Goal: Check status

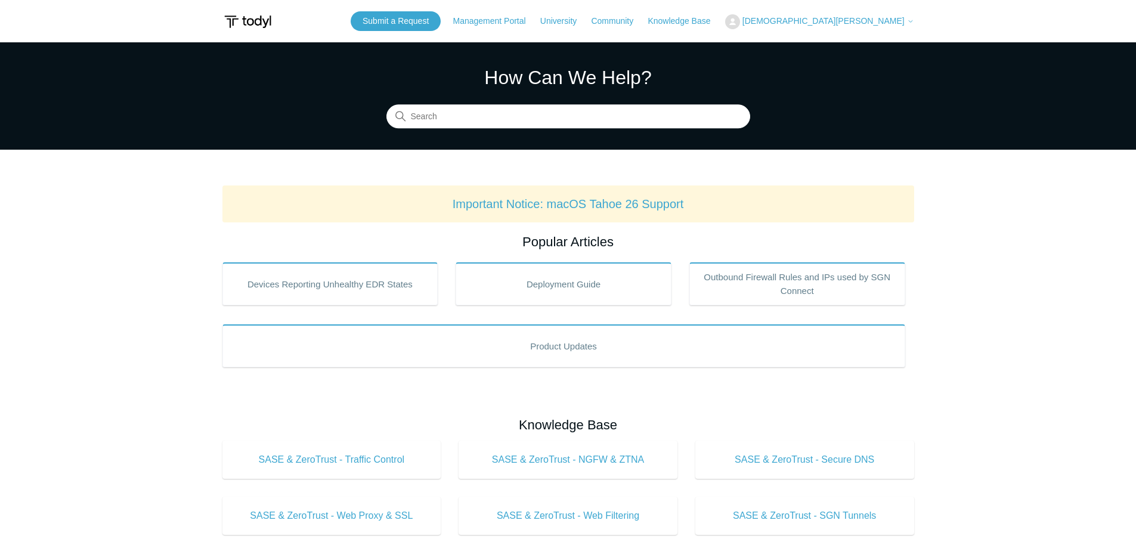
click at [901, 23] on span "[DEMOGRAPHIC_DATA][PERSON_NAME]" at bounding box center [824, 21] width 162 height 10
click at [842, 44] on link "My Support Requests" at bounding box center [784, 46] width 116 height 21
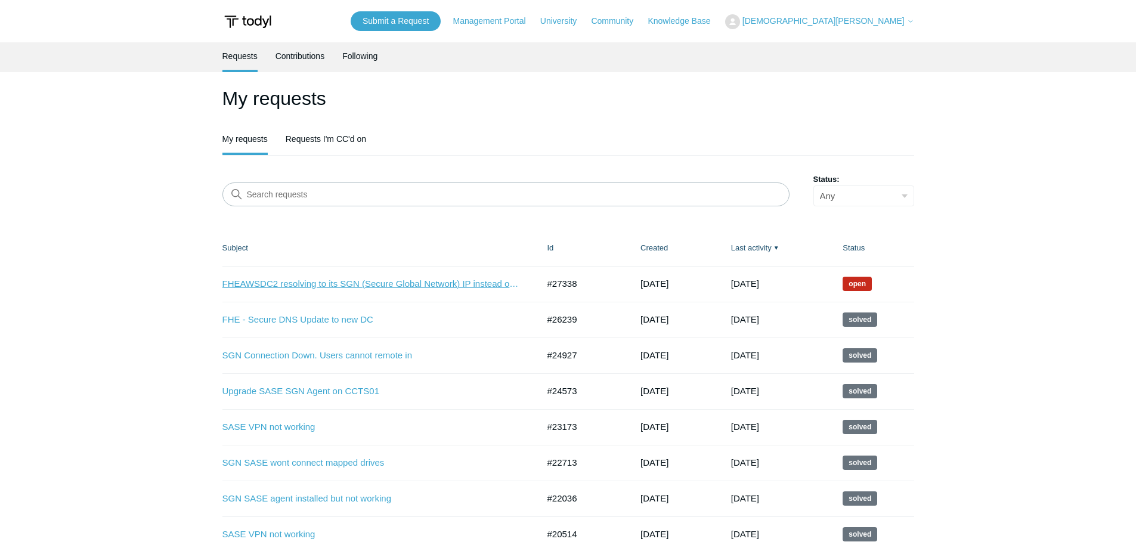
click at [453, 284] on link "FHEAWSDC2 resolving to its SGN (Secure Global Network) IP instead of its LAN IP" at bounding box center [372, 284] width 298 height 14
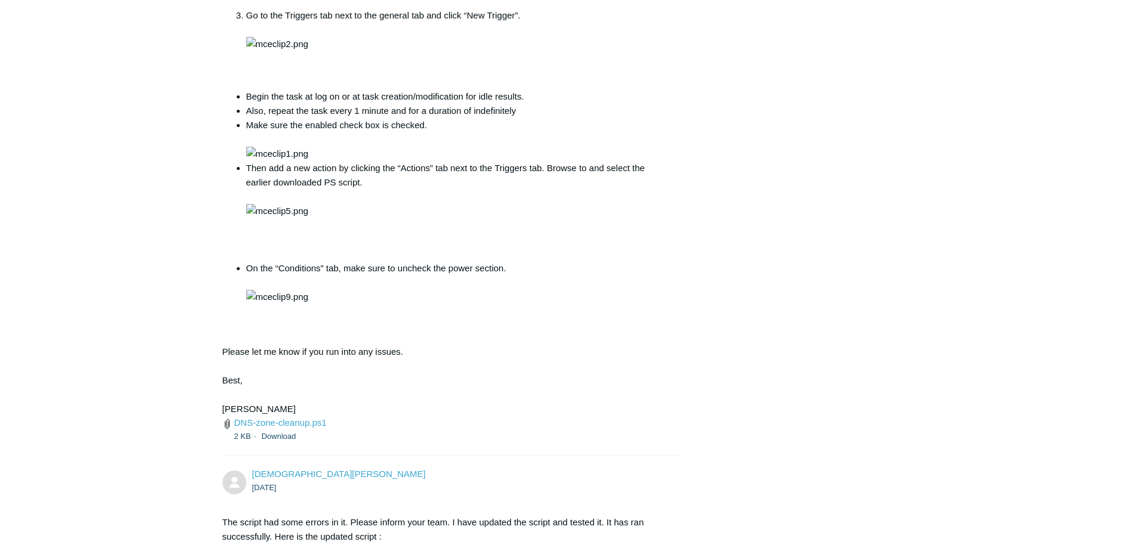
scroll to position [4042, 0]
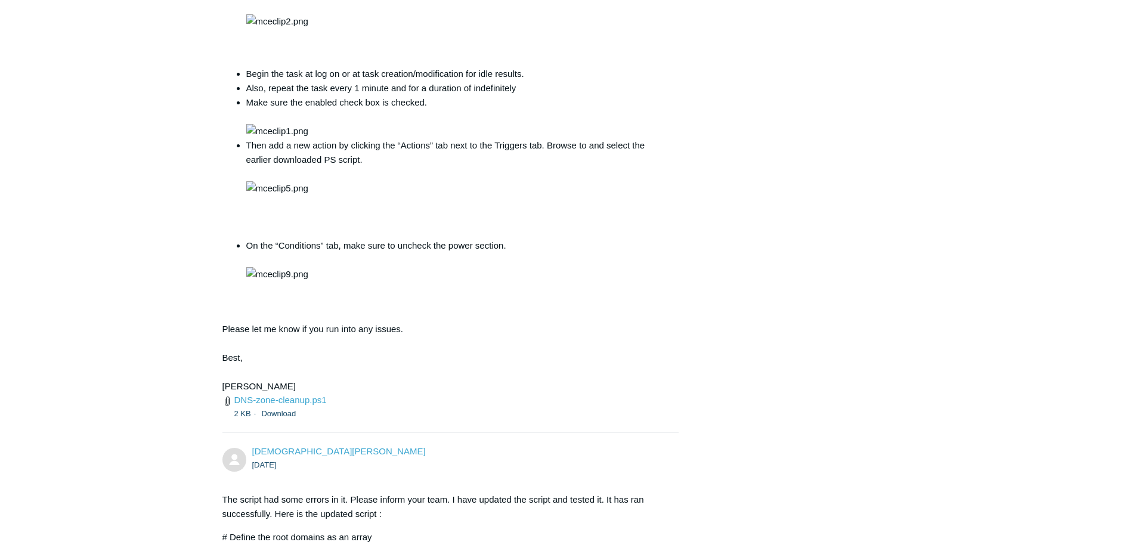
drag, startPoint x: 525, startPoint y: 234, endPoint x: 379, endPoint y: 233, distance: 146.2
copy li "Run whether user is logged on or not"
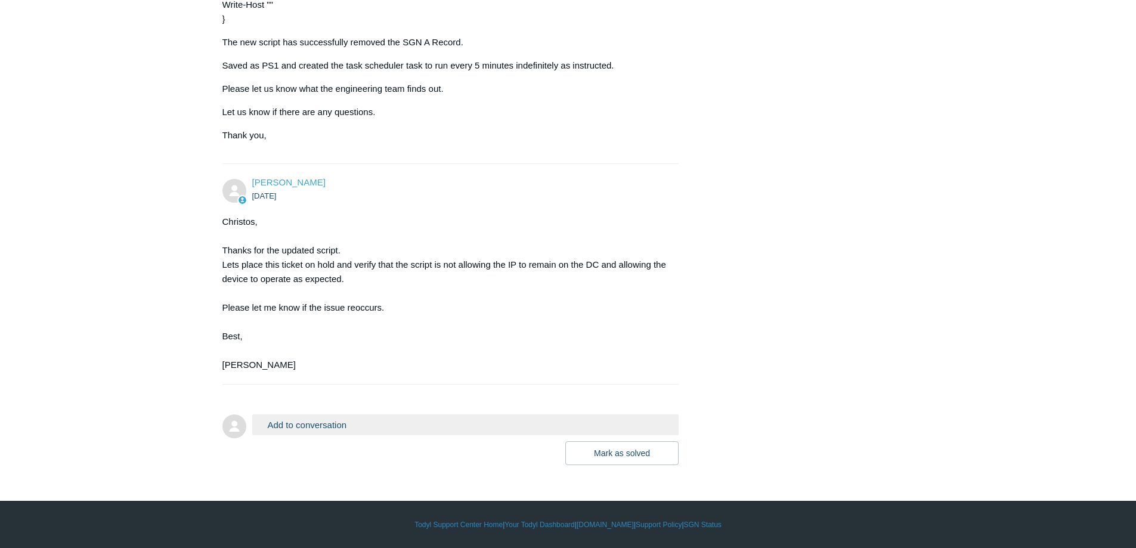
scroll to position [5653, 0]
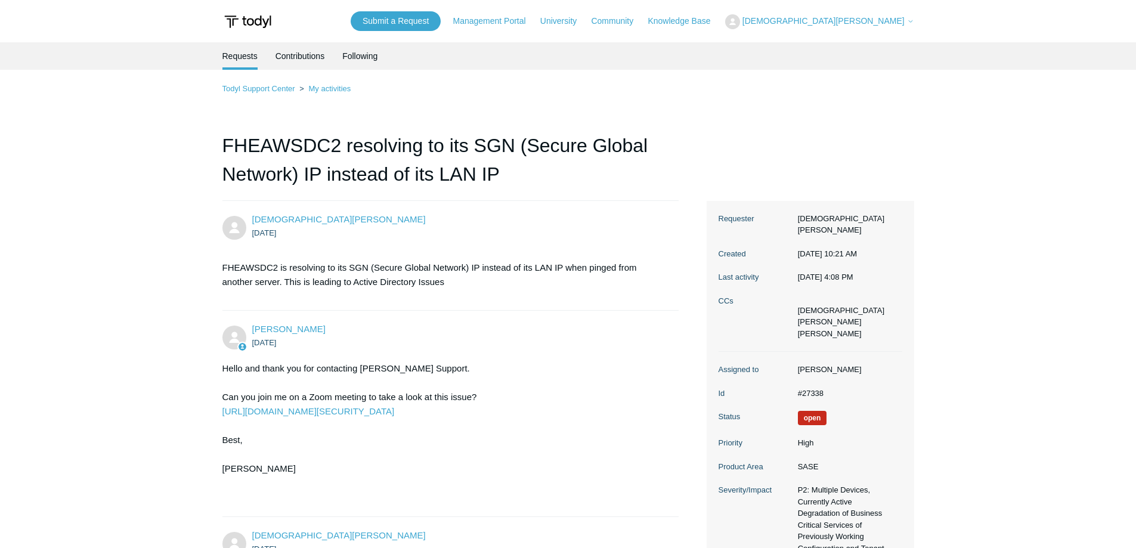
scroll to position [5653, 0]
